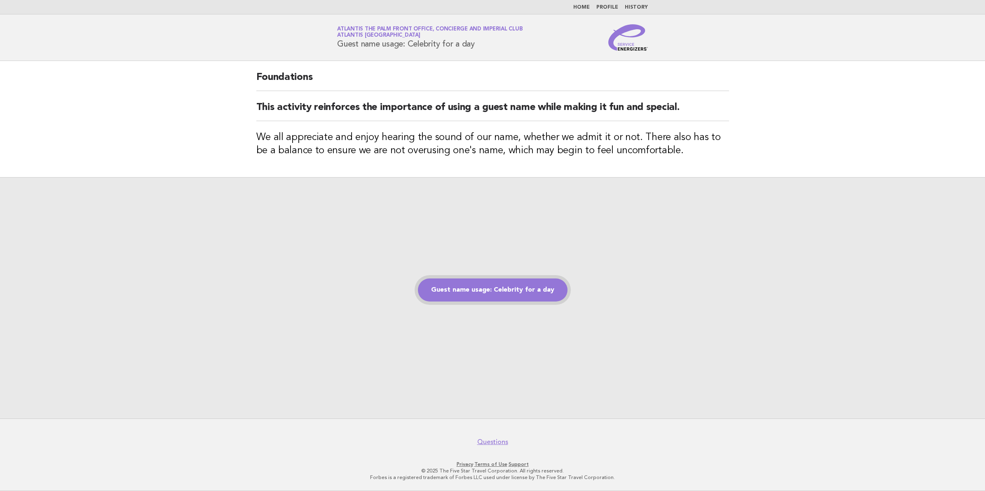
click at [478, 293] on link "Guest name usage: Celebrity for a day" at bounding box center [493, 290] width 150 height 23
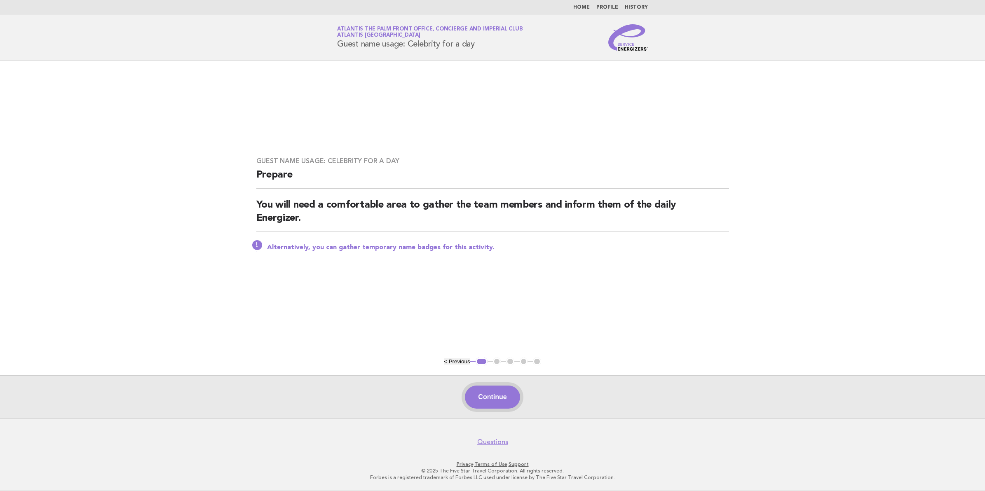
click at [497, 397] on button "Continue" at bounding box center [492, 397] width 55 height 23
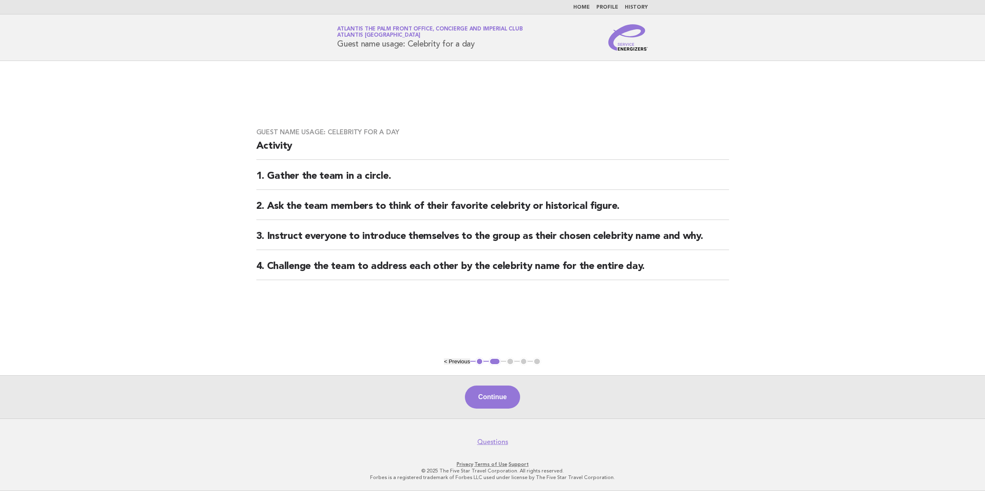
click at [497, 397] on button "Continue" at bounding box center [492, 397] width 55 height 23
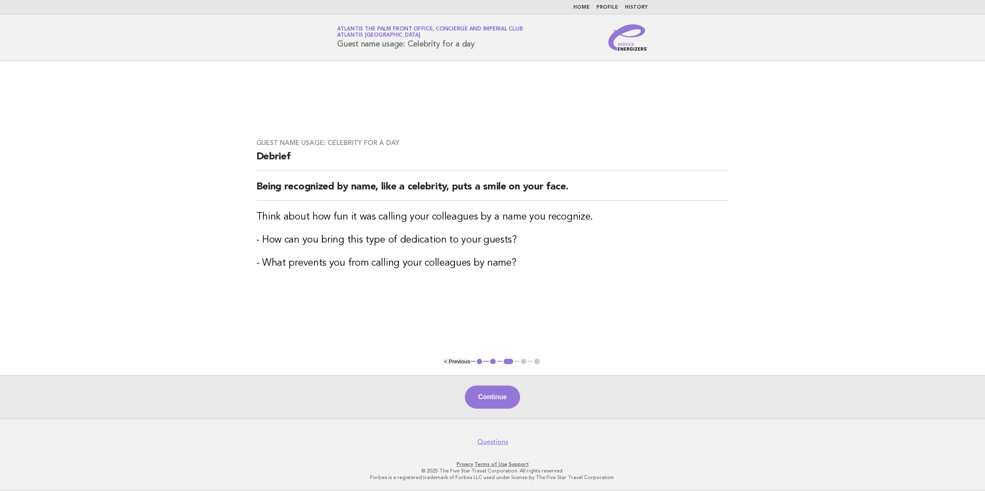
click at [497, 397] on button "Continue" at bounding box center [492, 397] width 55 height 23
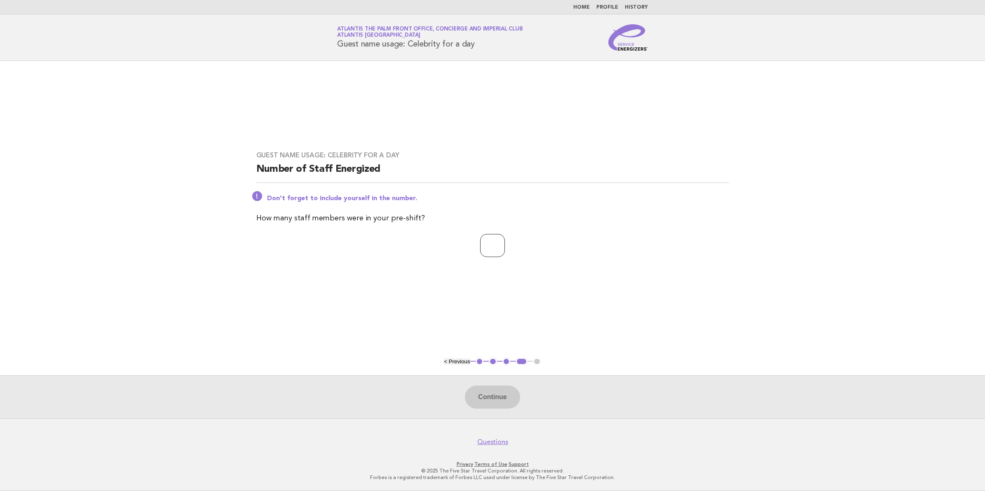
click at [480, 254] on input "number" at bounding box center [492, 245] width 25 height 23
type input "**"
click at [505, 401] on button "Continue" at bounding box center [492, 397] width 55 height 23
